Goal: Information Seeking & Learning: Learn about a topic

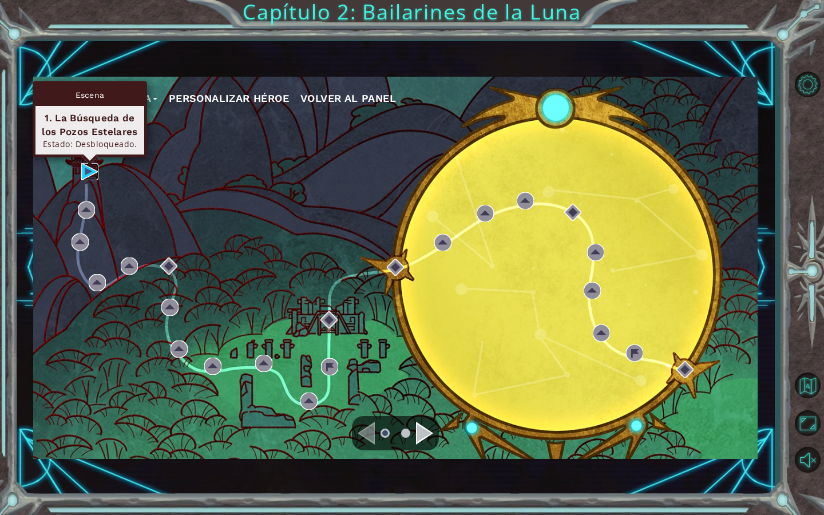
click at [86, 174] on img at bounding box center [89, 171] width 17 height 17
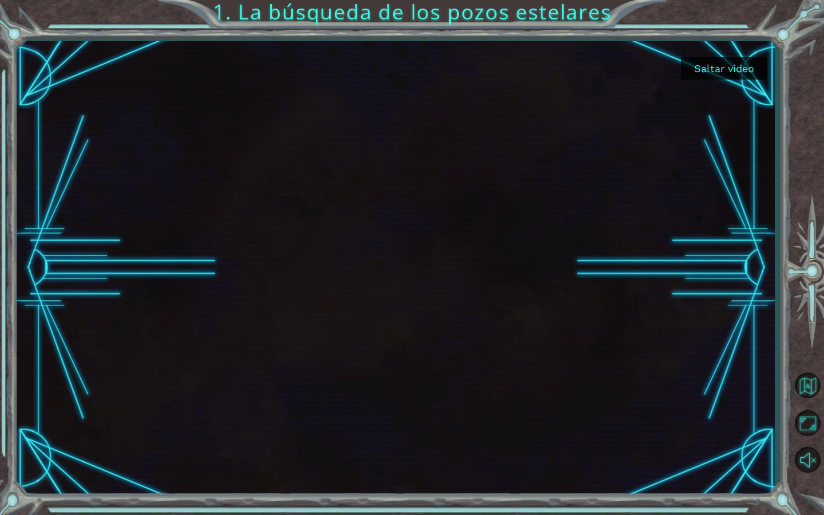
click at [716, 72] on button "Saltar video" at bounding box center [724, 68] width 86 height 22
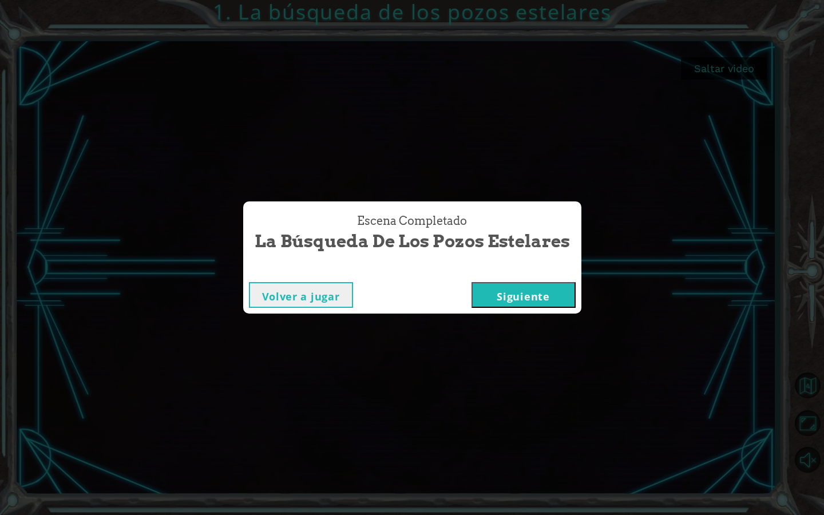
click at [541, 293] on button "Siguiente" at bounding box center [524, 295] width 104 height 26
